Goal: Task Accomplishment & Management: Manage account settings

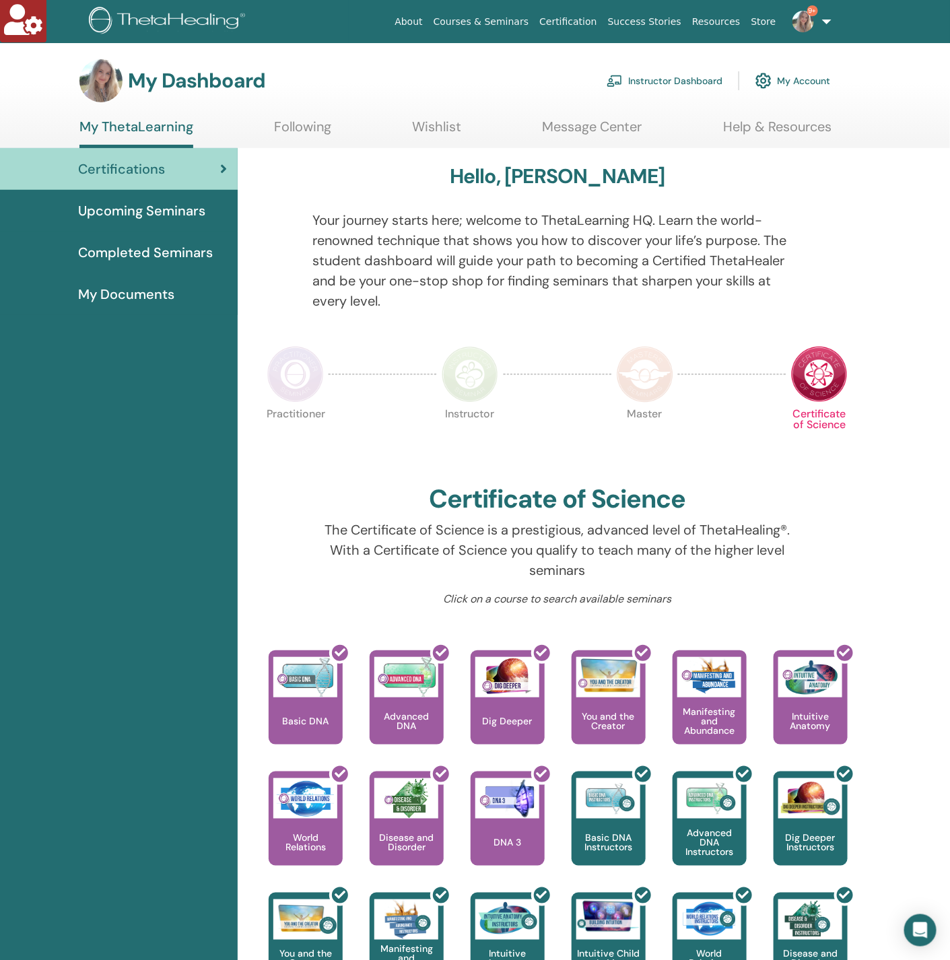
click at [800, 81] on link "My Account" at bounding box center [792, 81] width 75 height 30
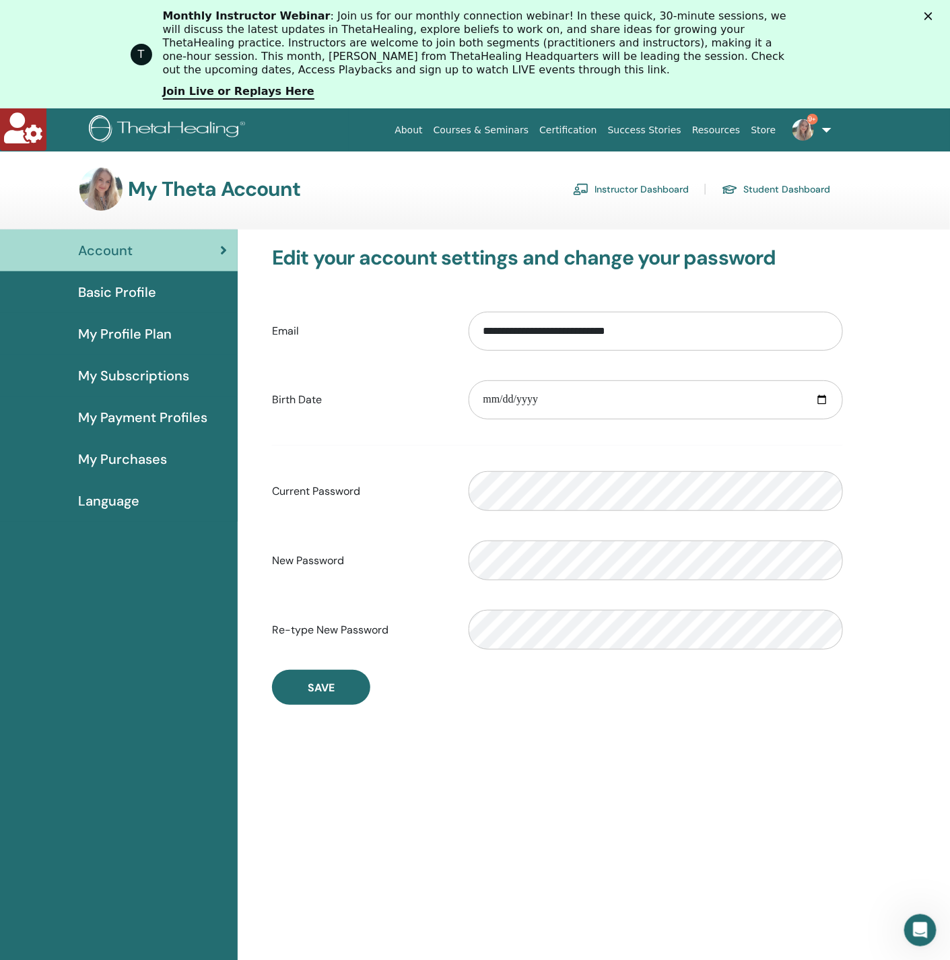
click at [820, 22] on div "Monthly Instructor Webinar : Join us for our monthly connection webinar! In the…" at bounding box center [491, 54] width 657 height 98
click at [818, 122] on span "9+" at bounding box center [812, 119] width 11 height 11
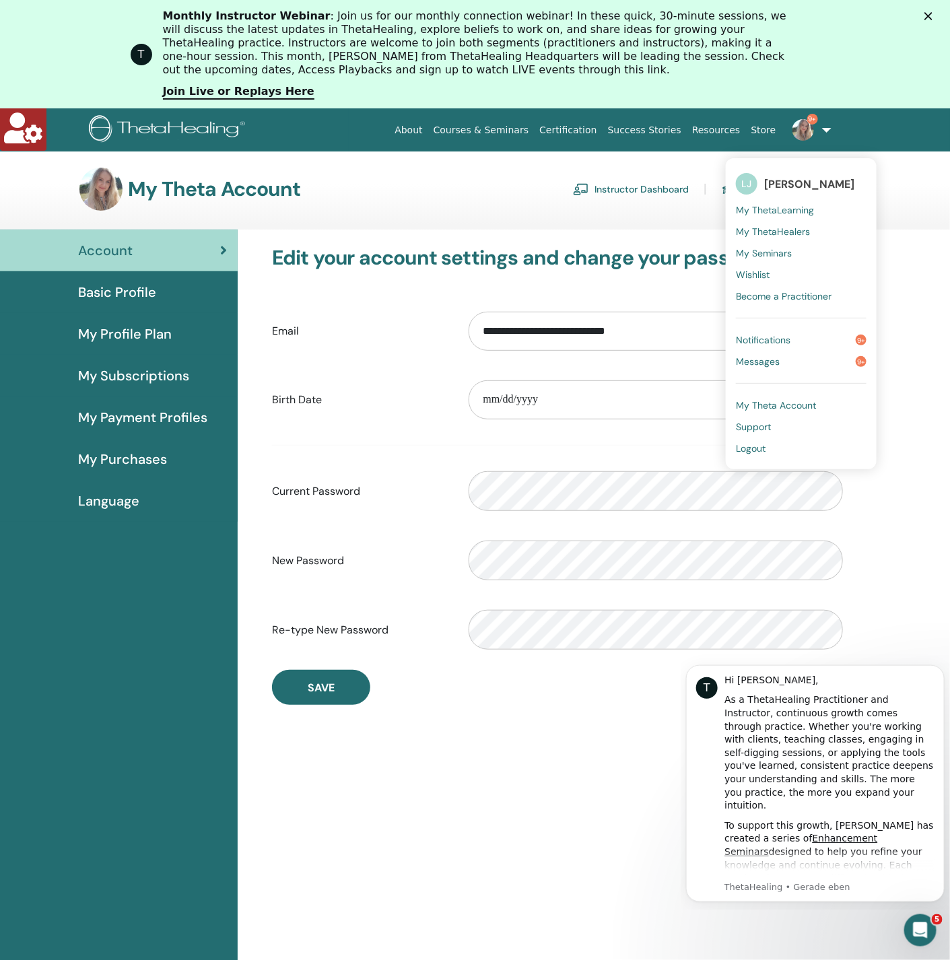
click at [766, 360] on span "Messages" at bounding box center [758, 362] width 44 height 12
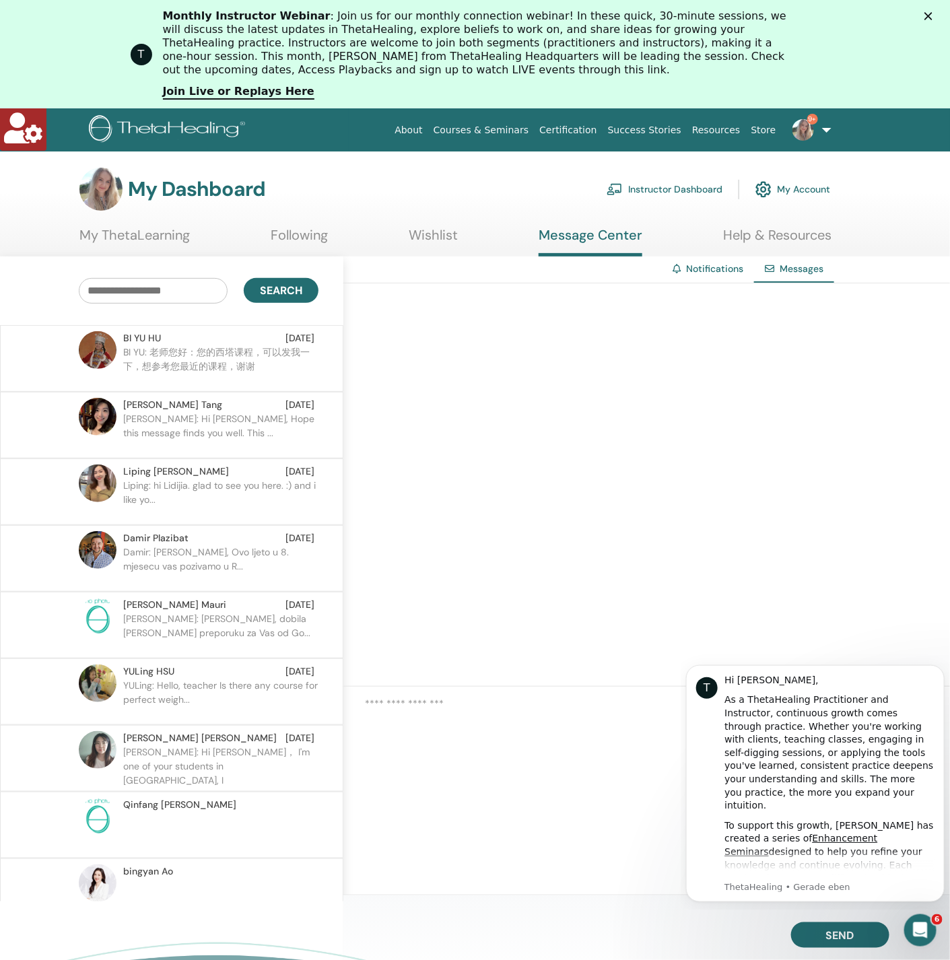
click at [689, 182] on link "Instructor Dashboard" at bounding box center [665, 189] width 116 height 30
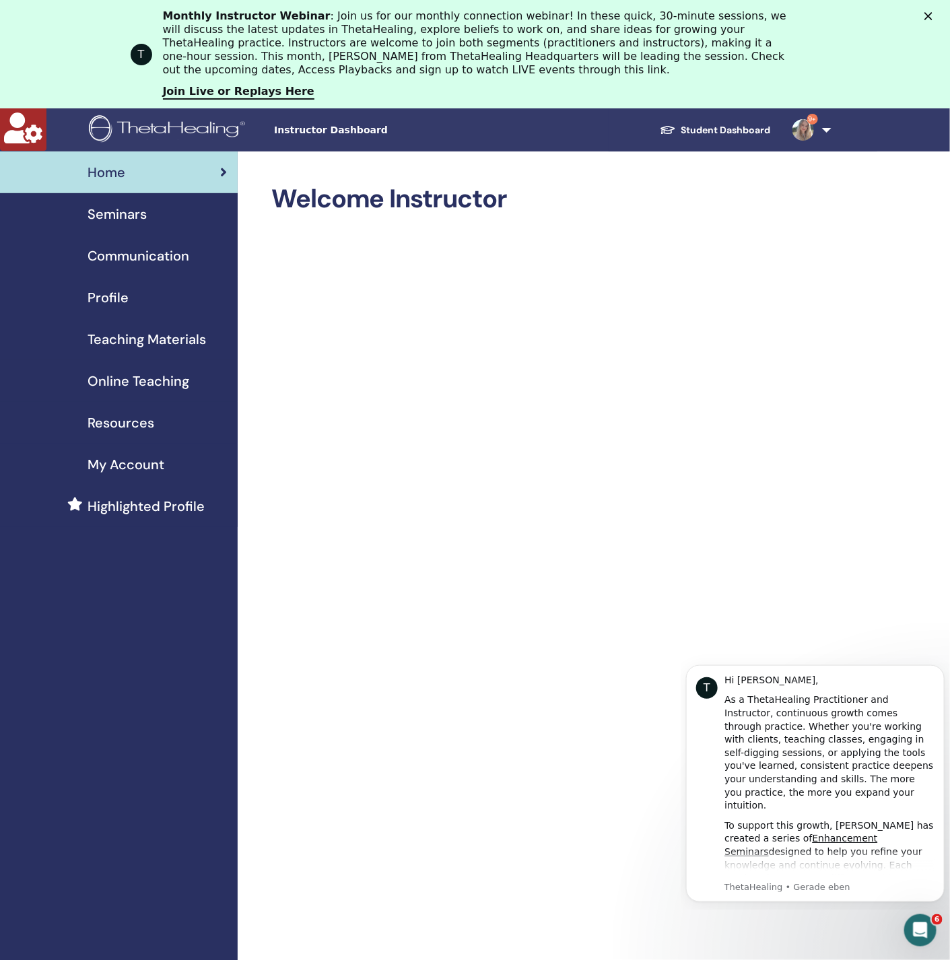
click at [115, 205] on span "Seminars" at bounding box center [117, 214] width 59 height 20
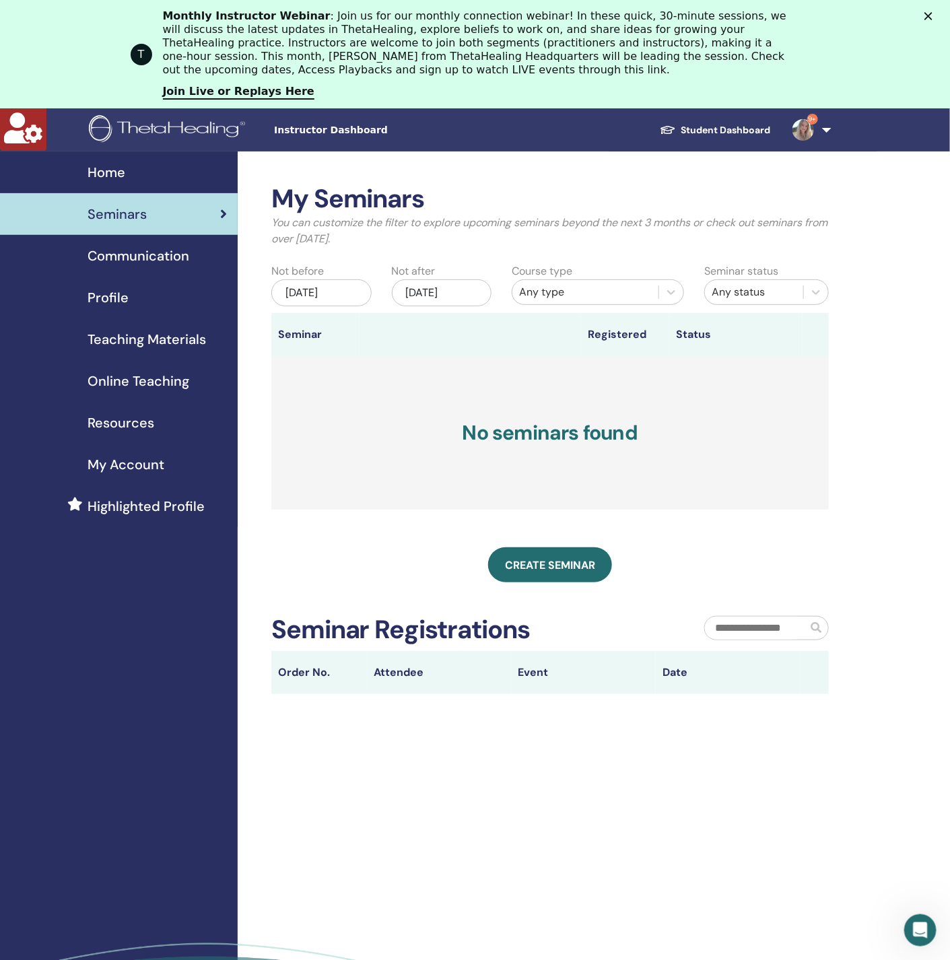
click at [344, 283] on div "[DATE]" at bounding box center [321, 292] width 100 height 27
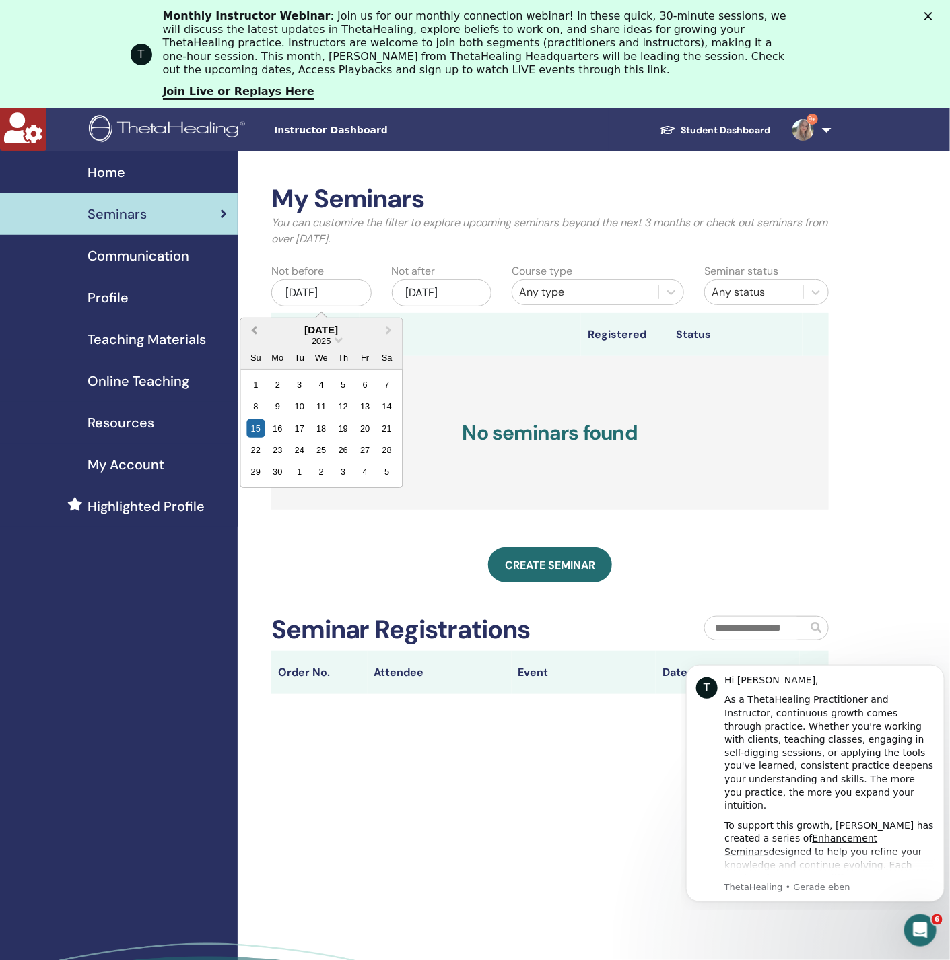
click at [254, 328] on span "Previous Month" at bounding box center [254, 330] width 0 height 14
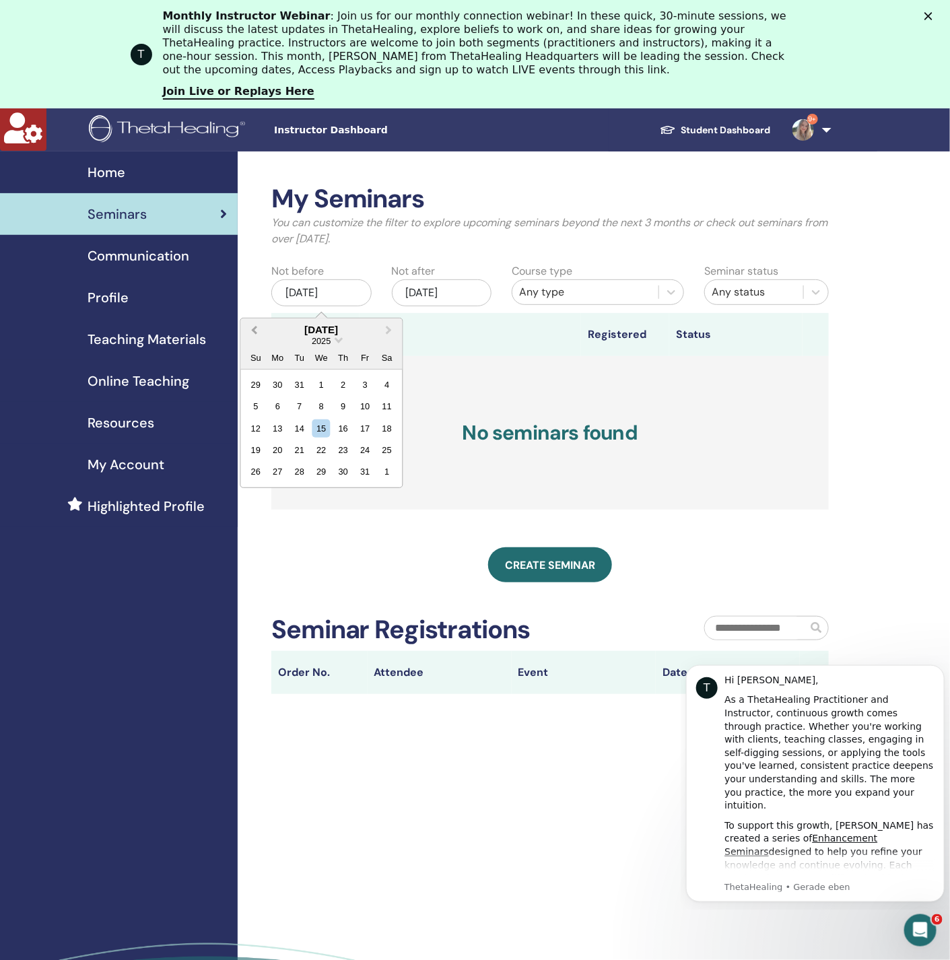
click at [254, 328] on span "Previous Month" at bounding box center [254, 330] width 0 height 14
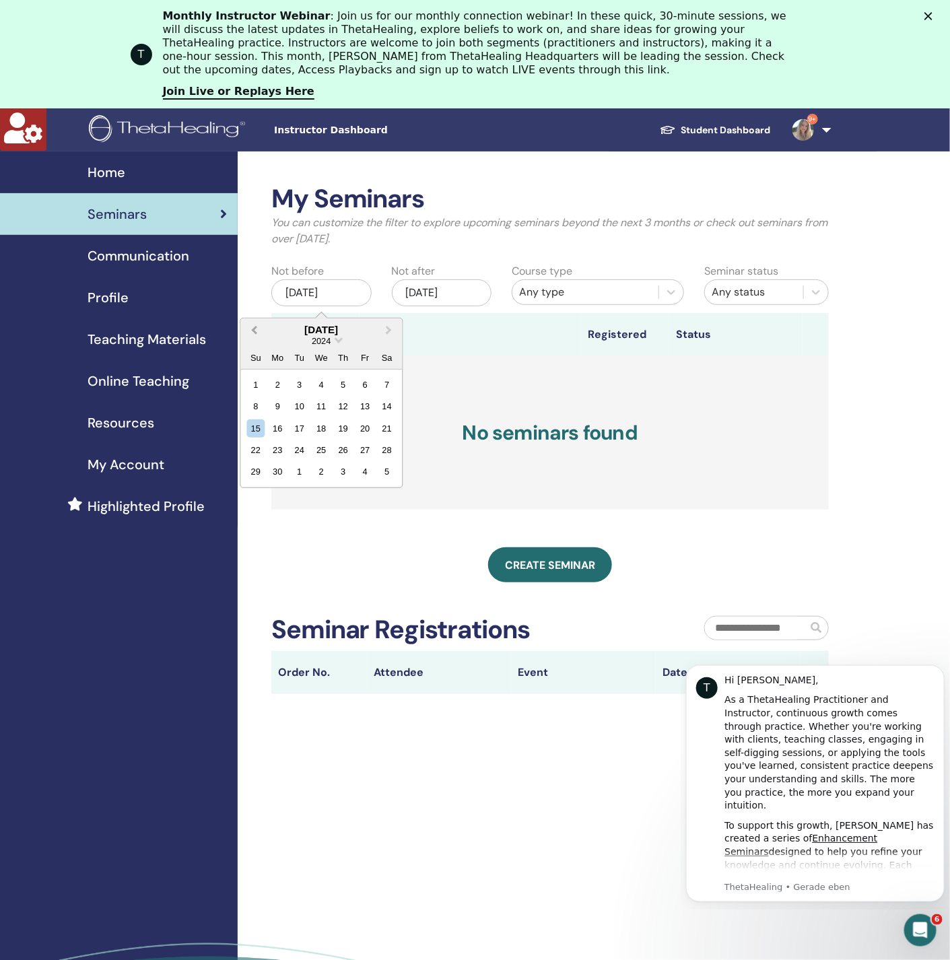
click at [254, 328] on span "Previous Month" at bounding box center [254, 330] width 0 height 14
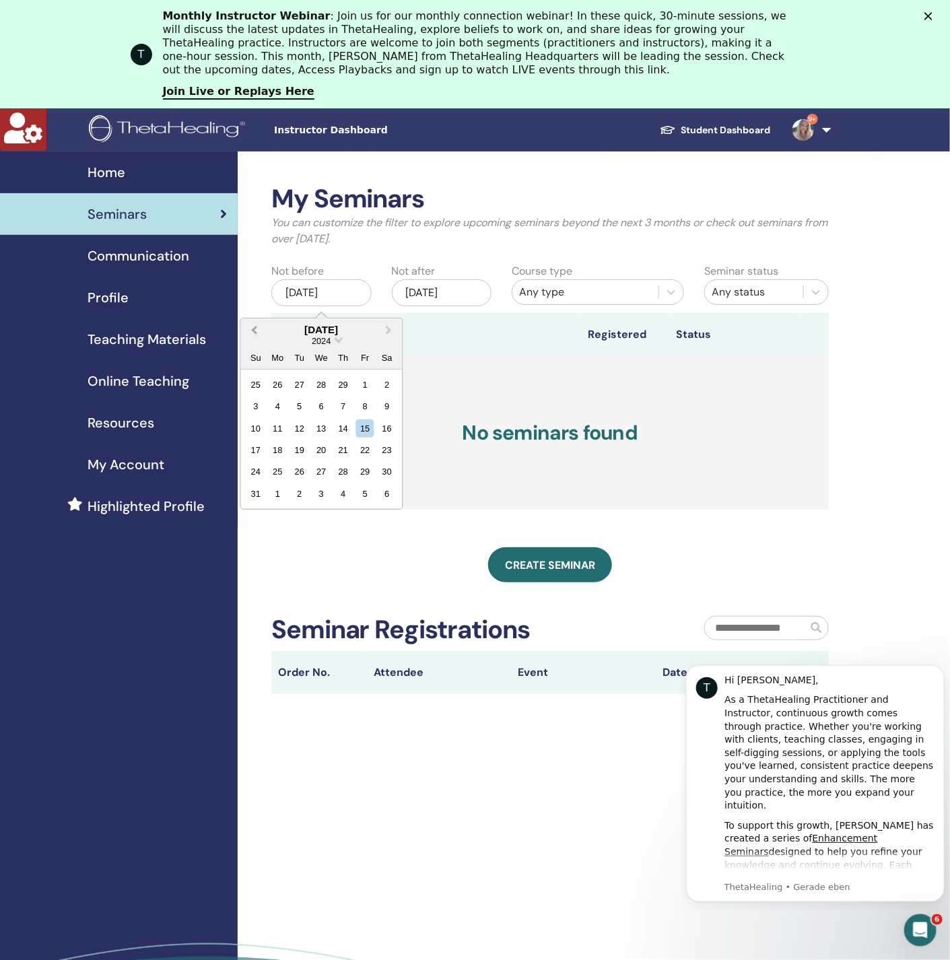
click at [254, 328] on span "Previous Month" at bounding box center [254, 330] width 0 height 14
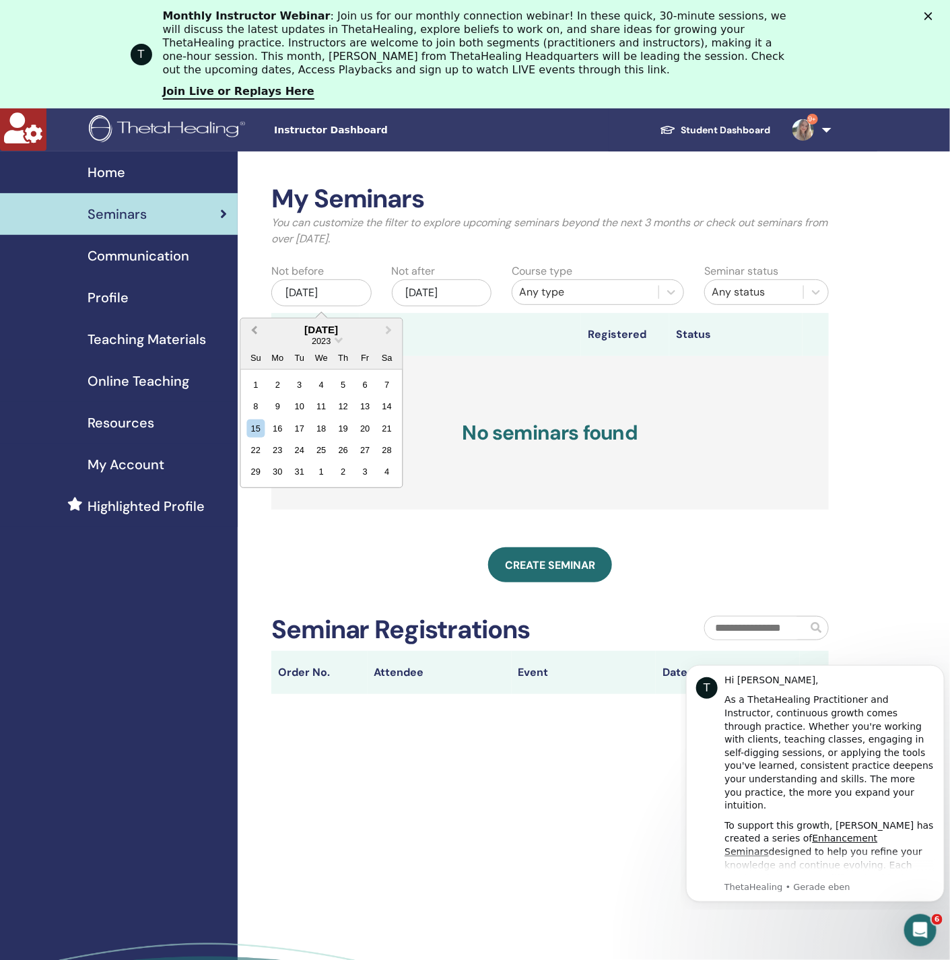
click at [254, 328] on span "Previous Month" at bounding box center [254, 330] width 0 height 14
click at [259, 404] on div "6" at bounding box center [255, 406] width 18 height 18
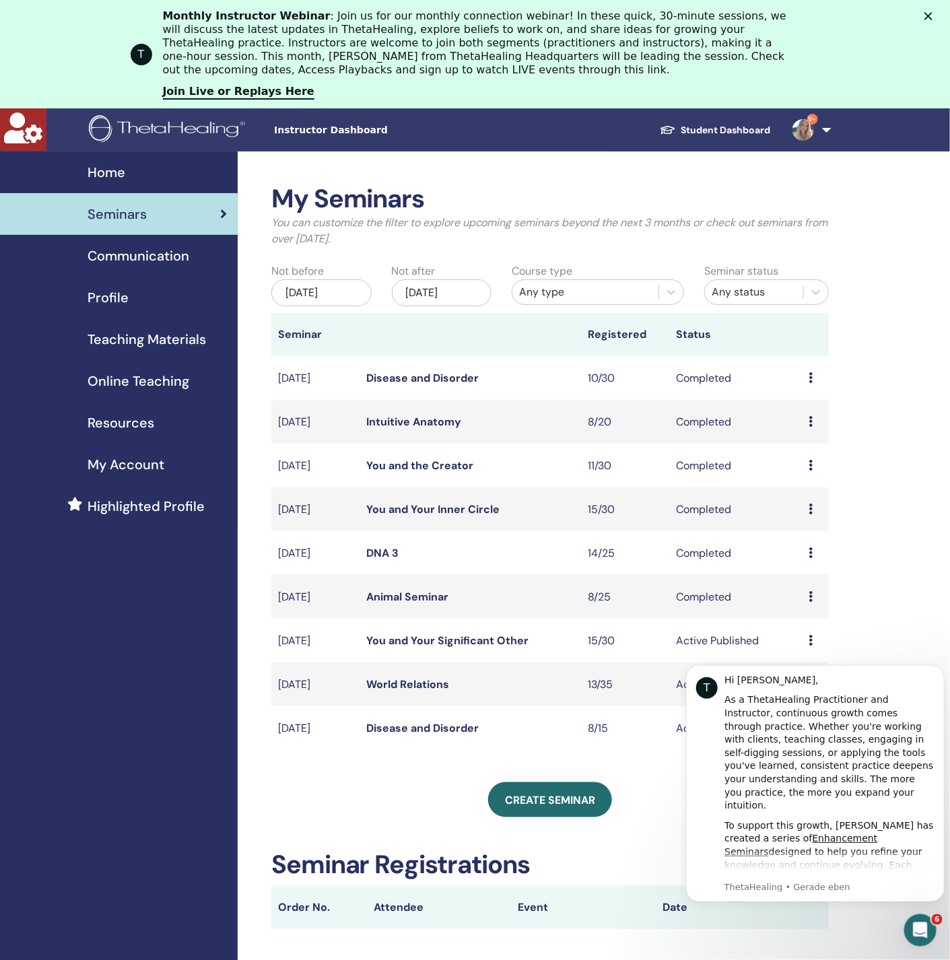
click at [415, 376] on link "Disease and Disorder" at bounding box center [422, 378] width 112 height 14
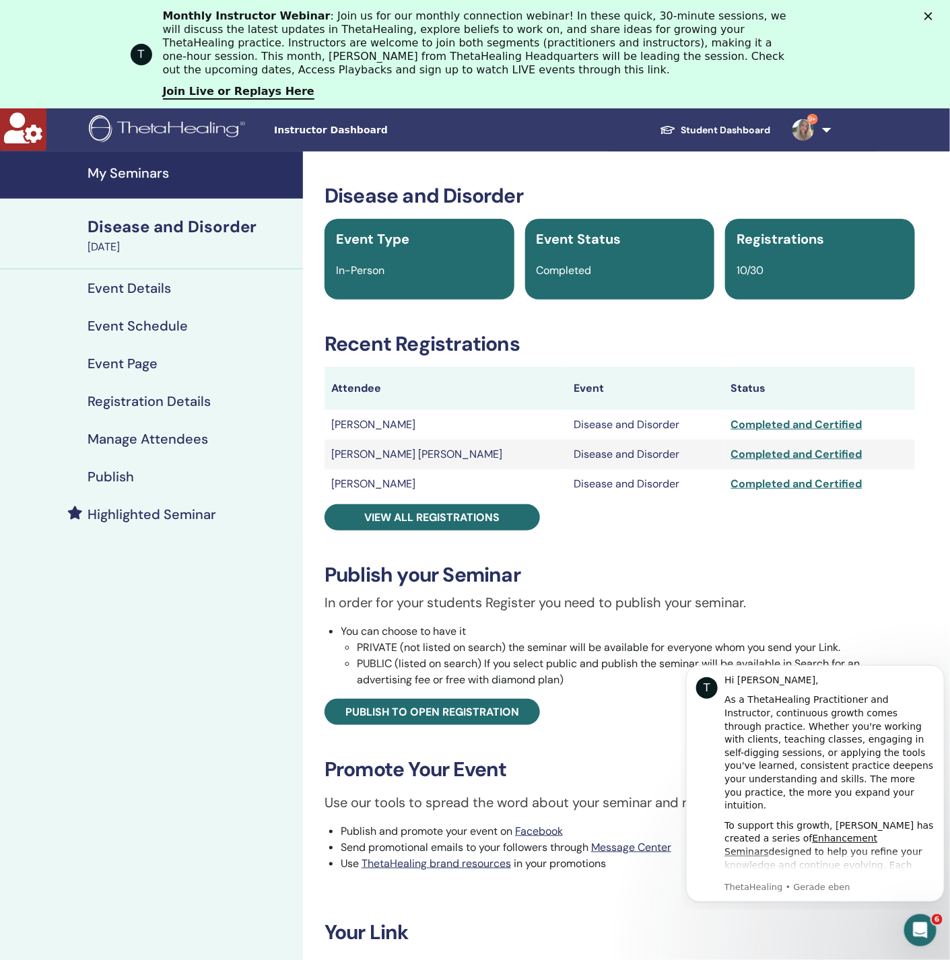
click at [829, 129] on link "9+" at bounding box center [809, 129] width 55 height 43
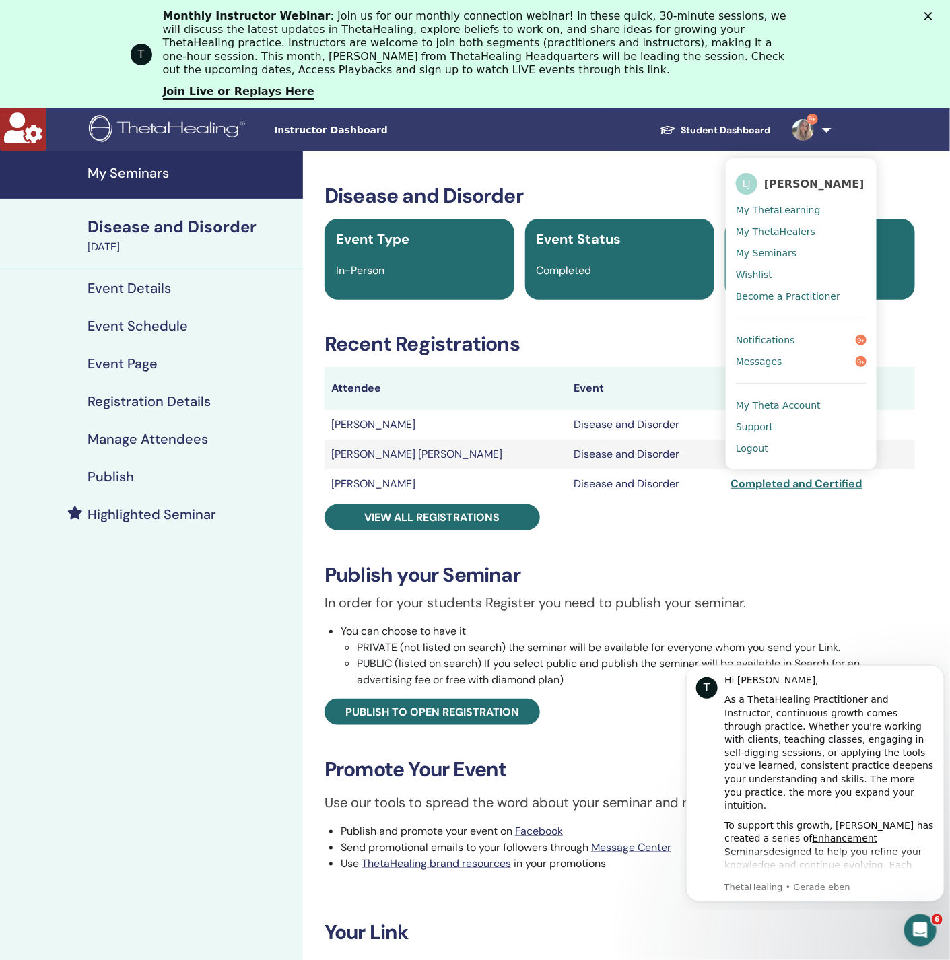
click at [306, 131] on span "Instructor Dashboard" at bounding box center [375, 130] width 202 height 14
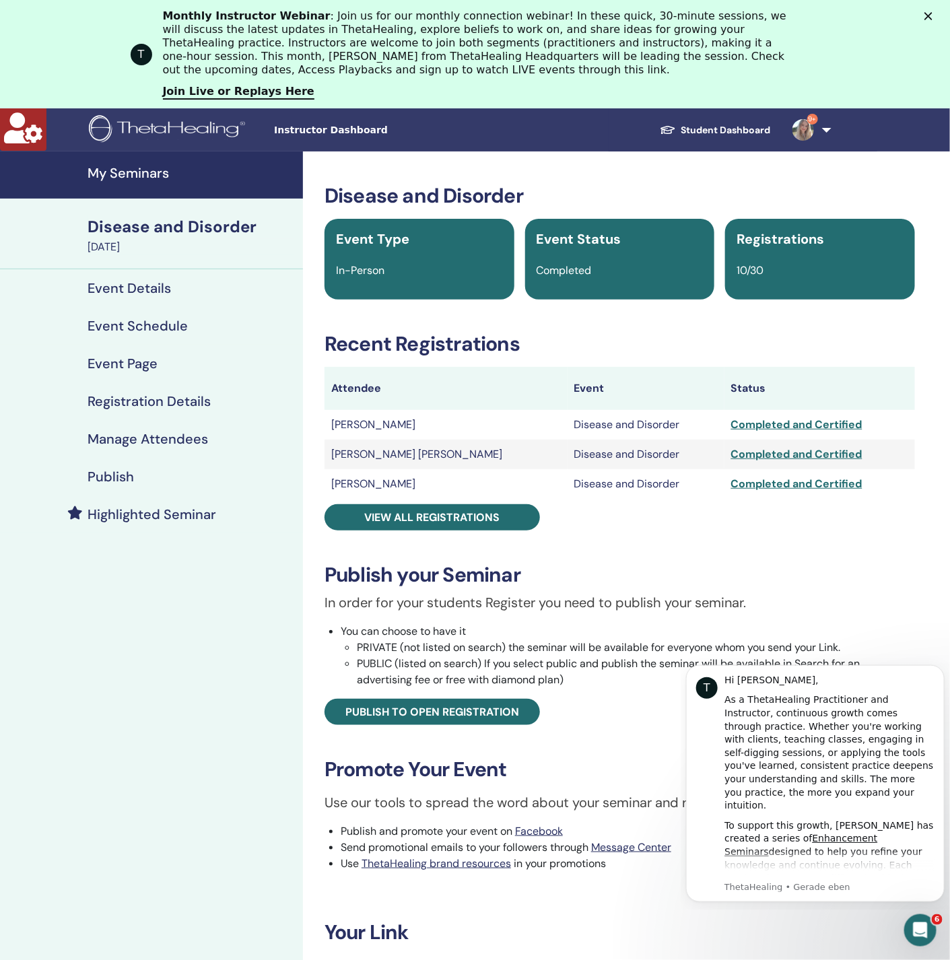
click at [132, 172] on h4 "My Seminars" at bounding box center [191, 173] width 207 height 16
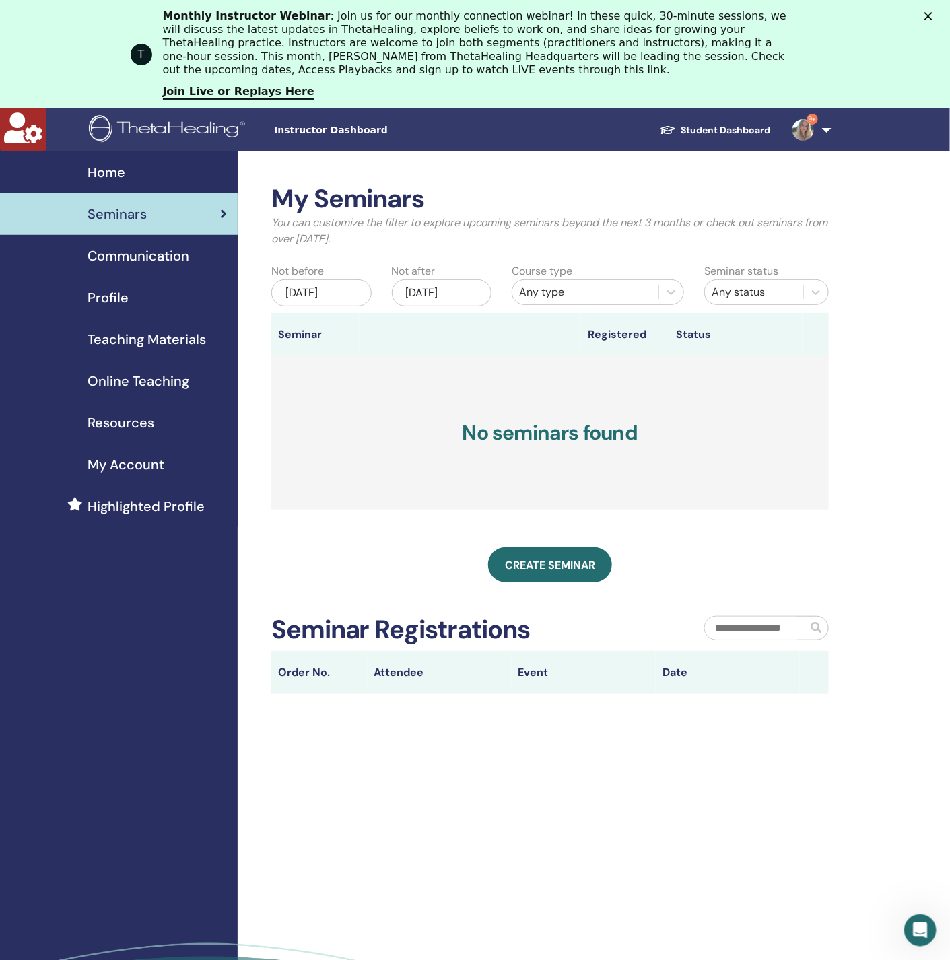
click at [117, 296] on span "Profile" at bounding box center [108, 298] width 41 height 20
